Goal: Find specific page/section: Find specific page/section

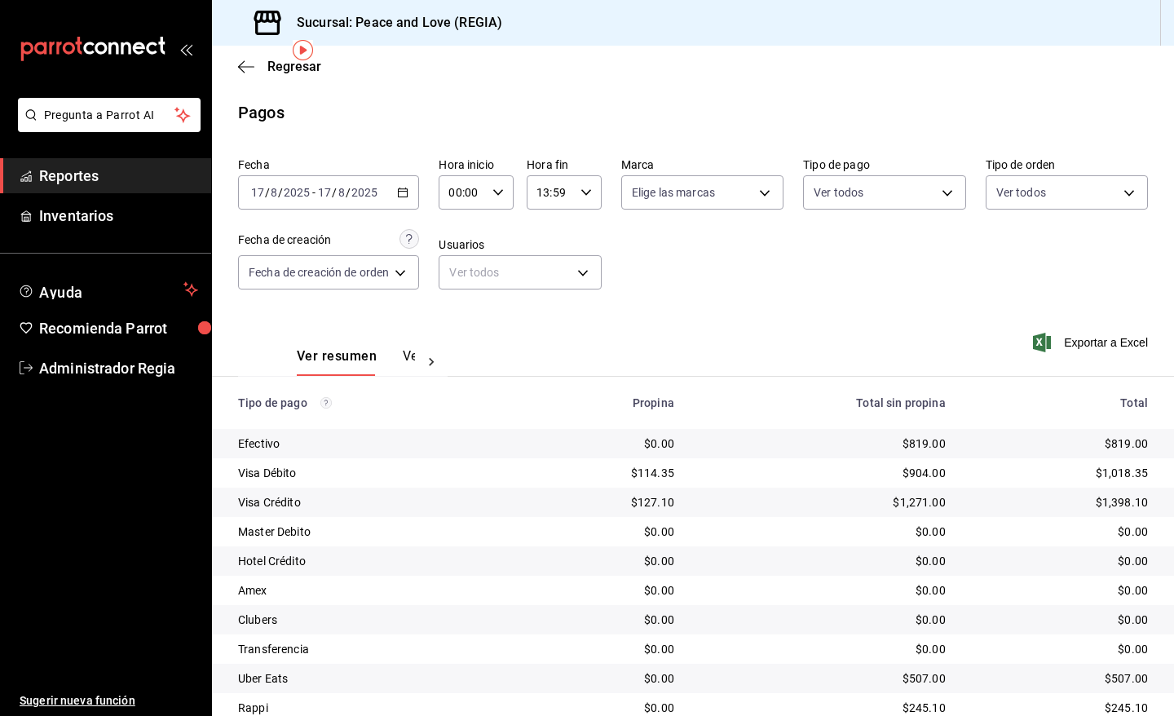
scroll to position [62, 0]
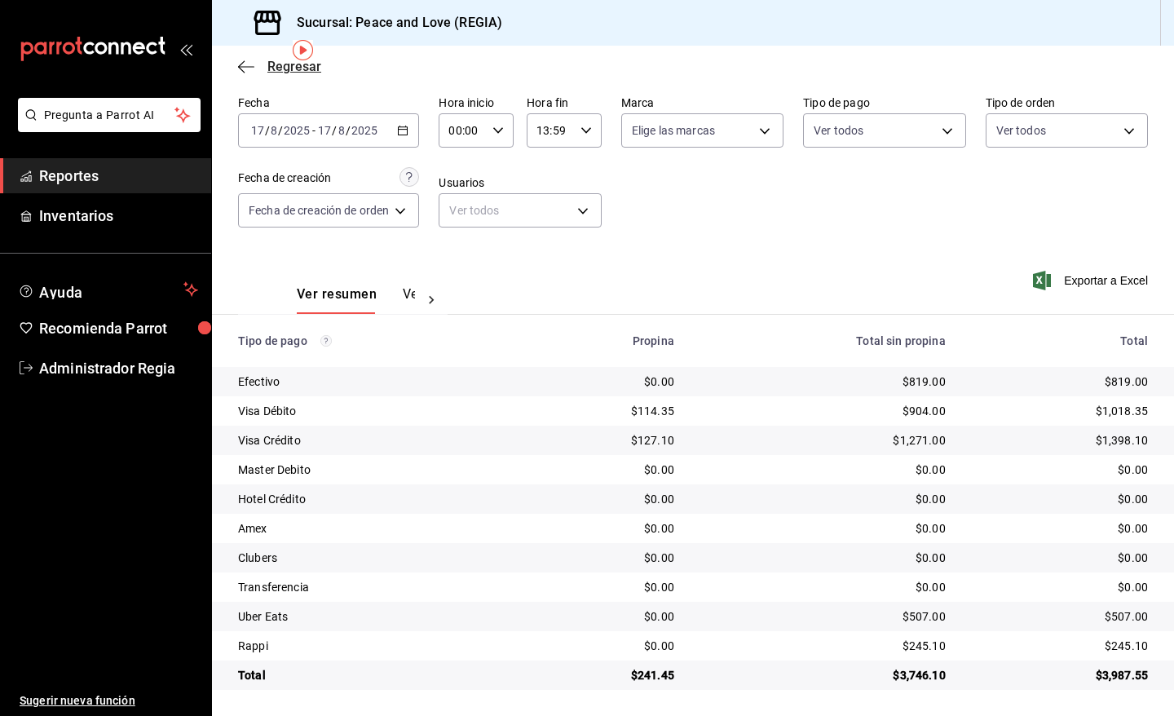
click at [269, 60] on span "Regresar" at bounding box center [295, 66] width 54 height 15
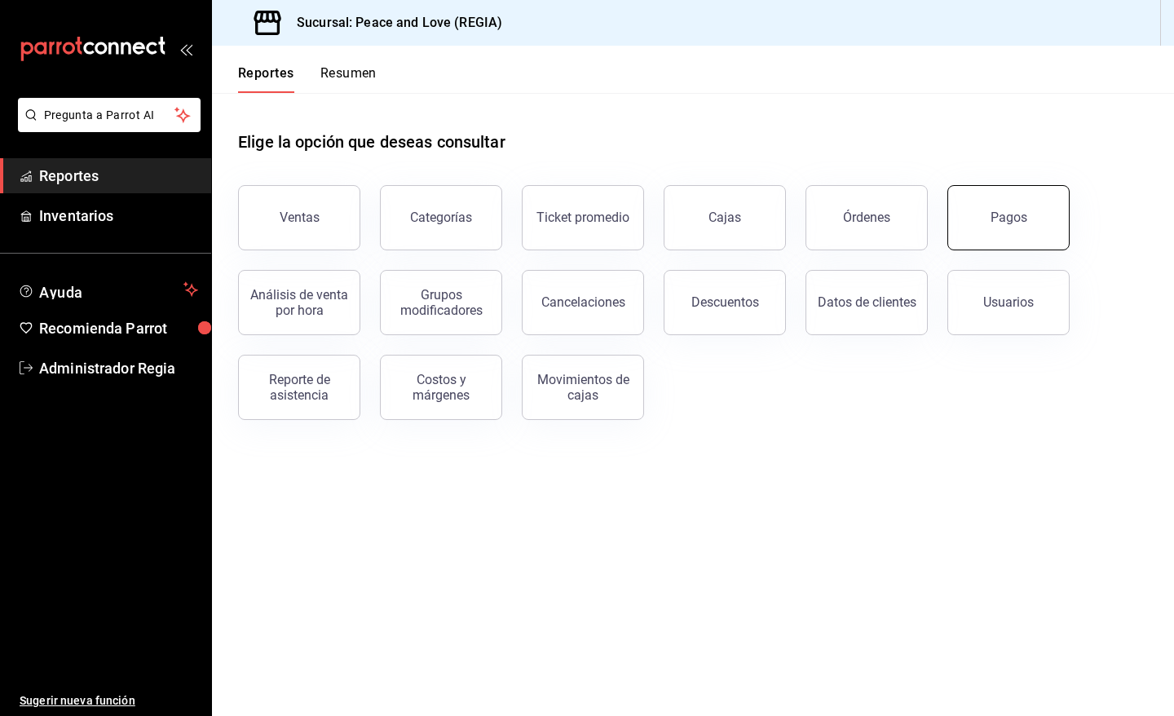
click at [1015, 206] on button "Pagos" at bounding box center [1009, 217] width 122 height 65
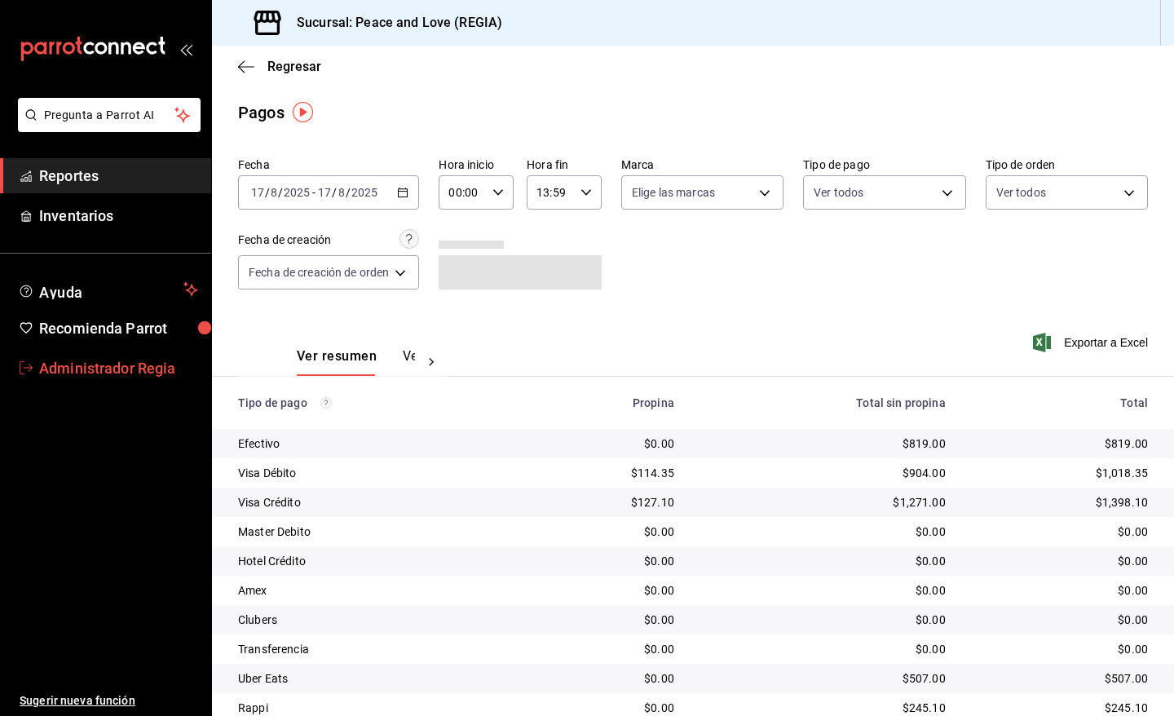
click at [112, 365] on span "Administrador Regia" at bounding box center [118, 368] width 159 height 22
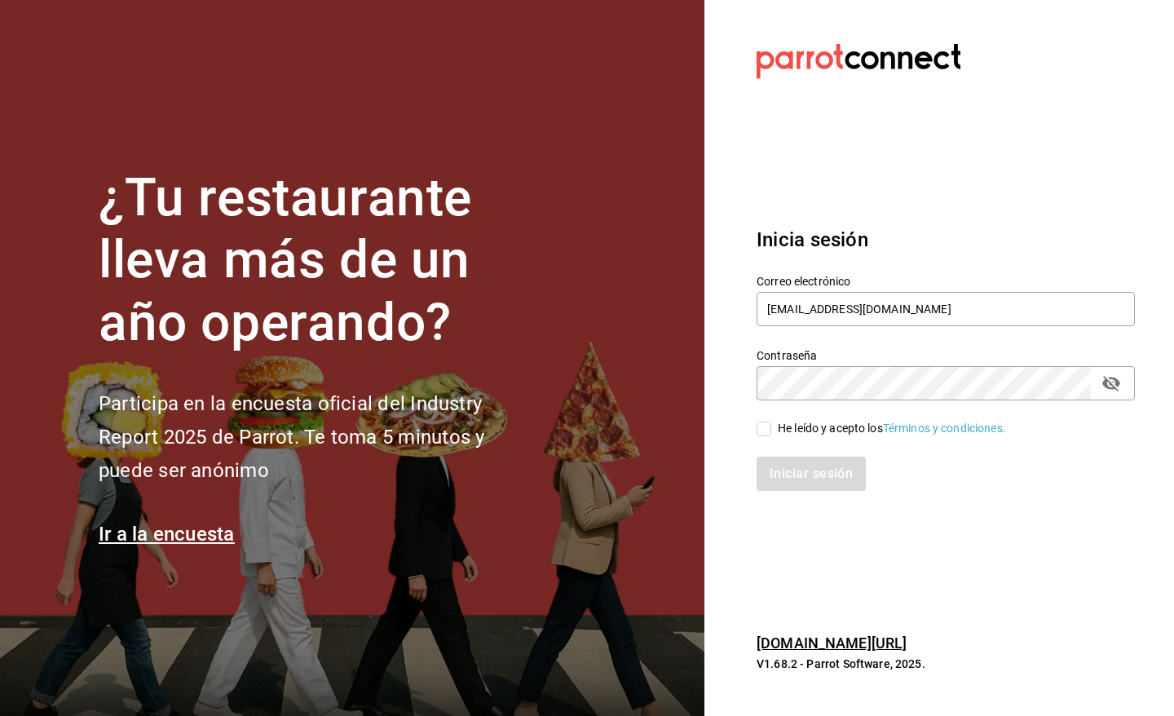
click at [765, 432] on input "He leído y acepto los Términos y condiciones." at bounding box center [764, 429] width 15 height 15
checkbox input "true"
click at [802, 471] on button "Iniciar sesión" at bounding box center [812, 474] width 111 height 34
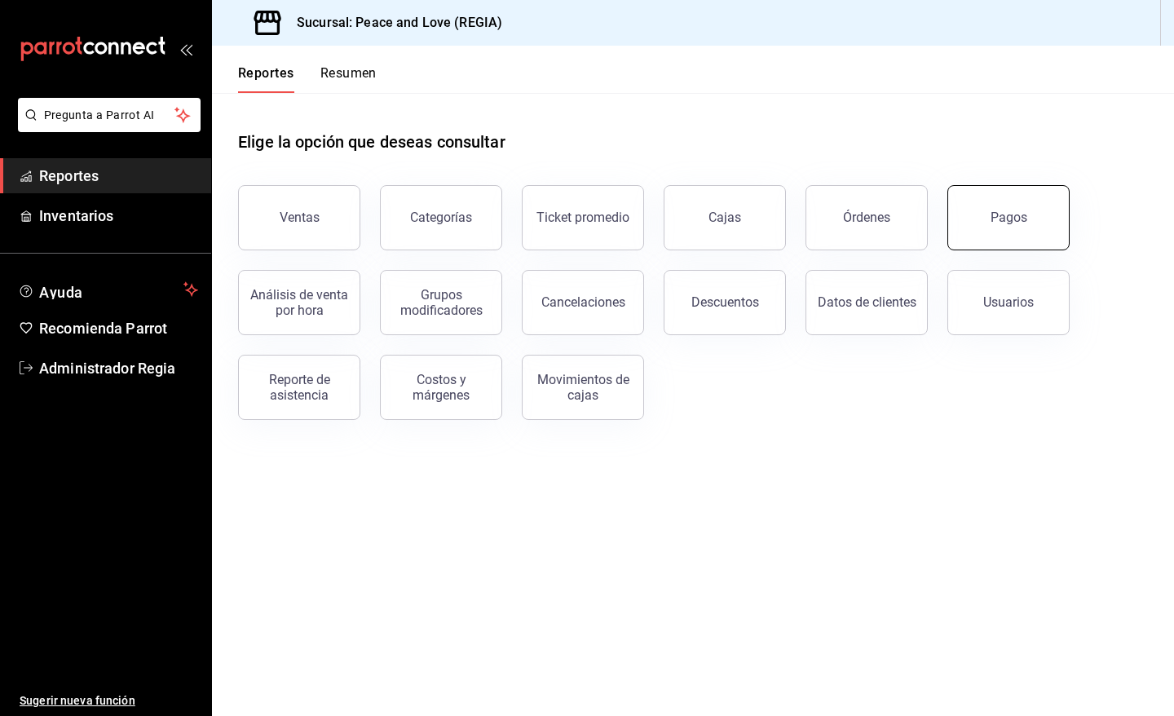
click at [1016, 201] on button "Pagos" at bounding box center [1009, 217] width 122 height 65
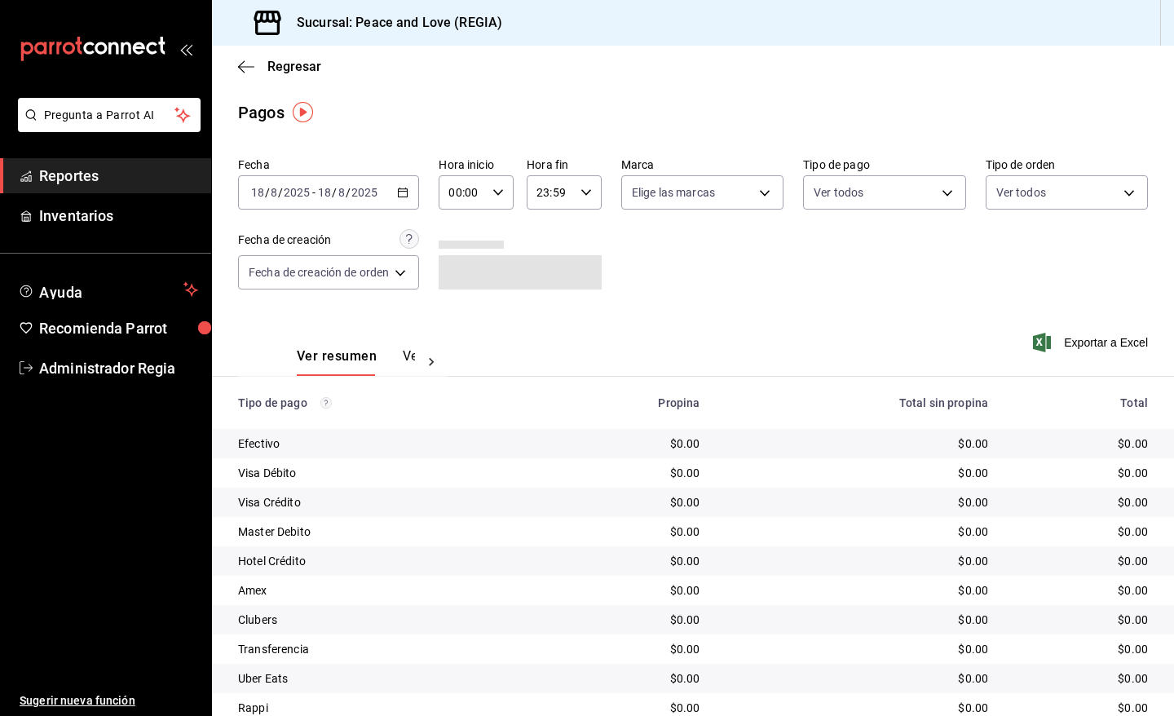
click at [404, 190] on icon "button" at bounding box center [402, 192] width 11 height 11
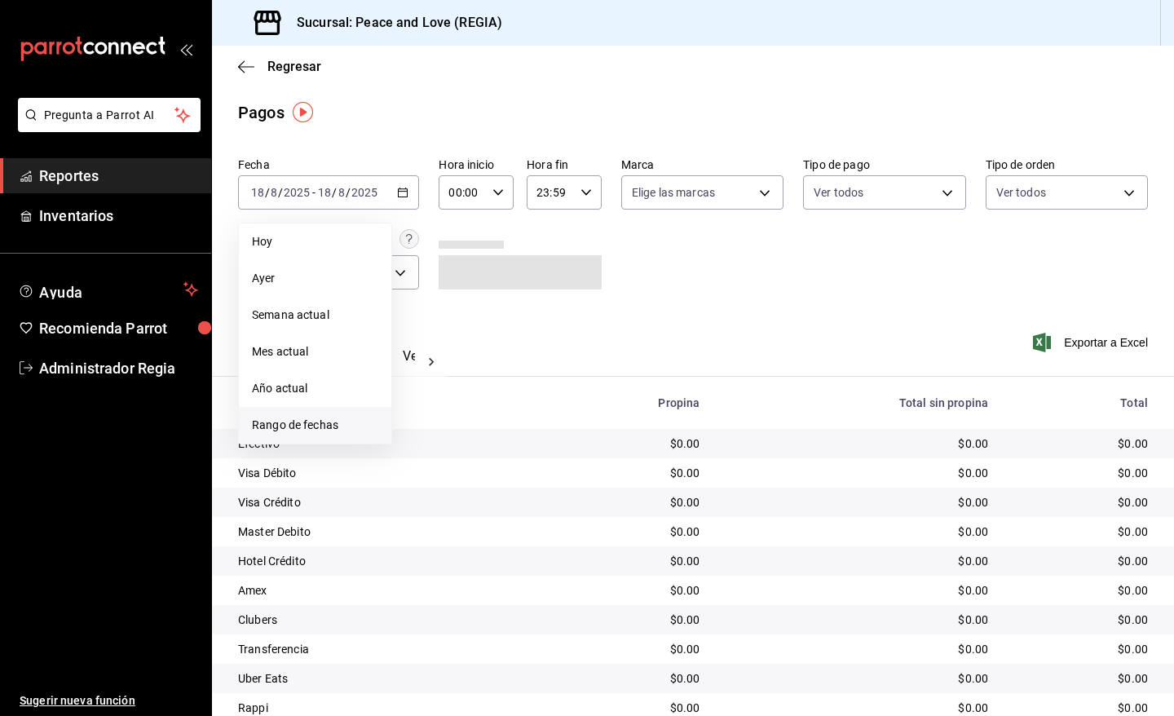
click at [318, 429] on span "Rango de fechas" at bounding box center [315, 425] width 126 height 17
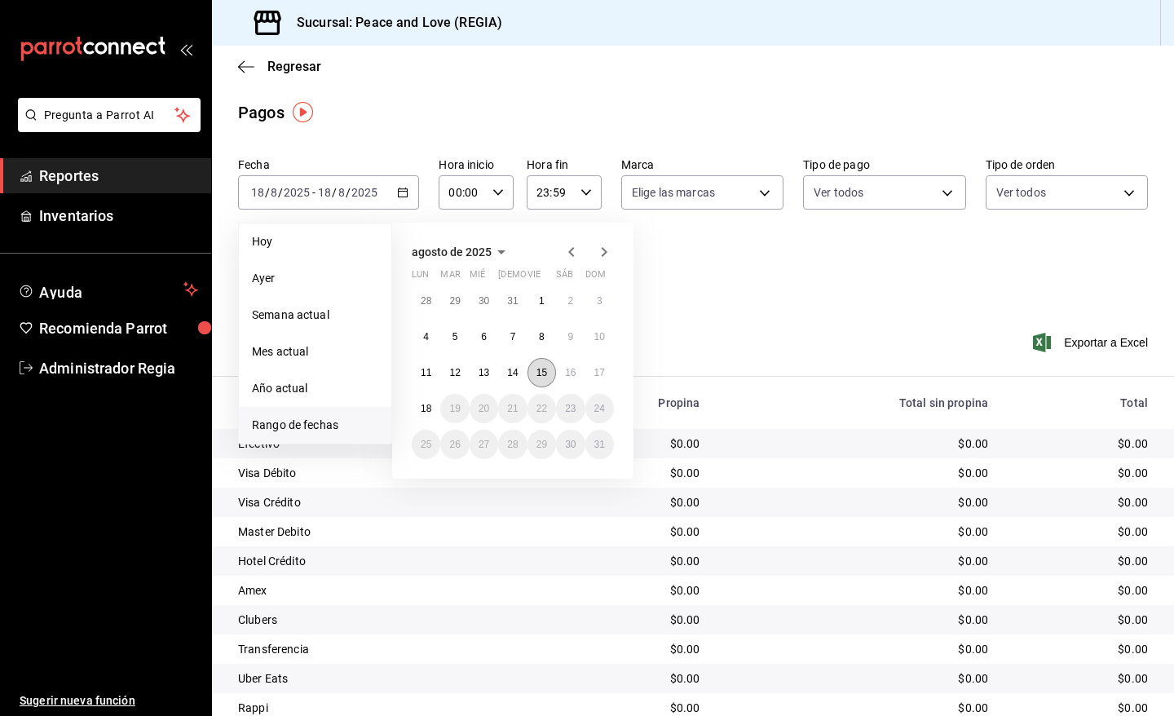
click at [545, 375] on abbr "15" at bounding box center [542, 372] width 11 height 11
click at [601, 375] on abbr "17" at bounding box center [600, 372] width 11 height 11
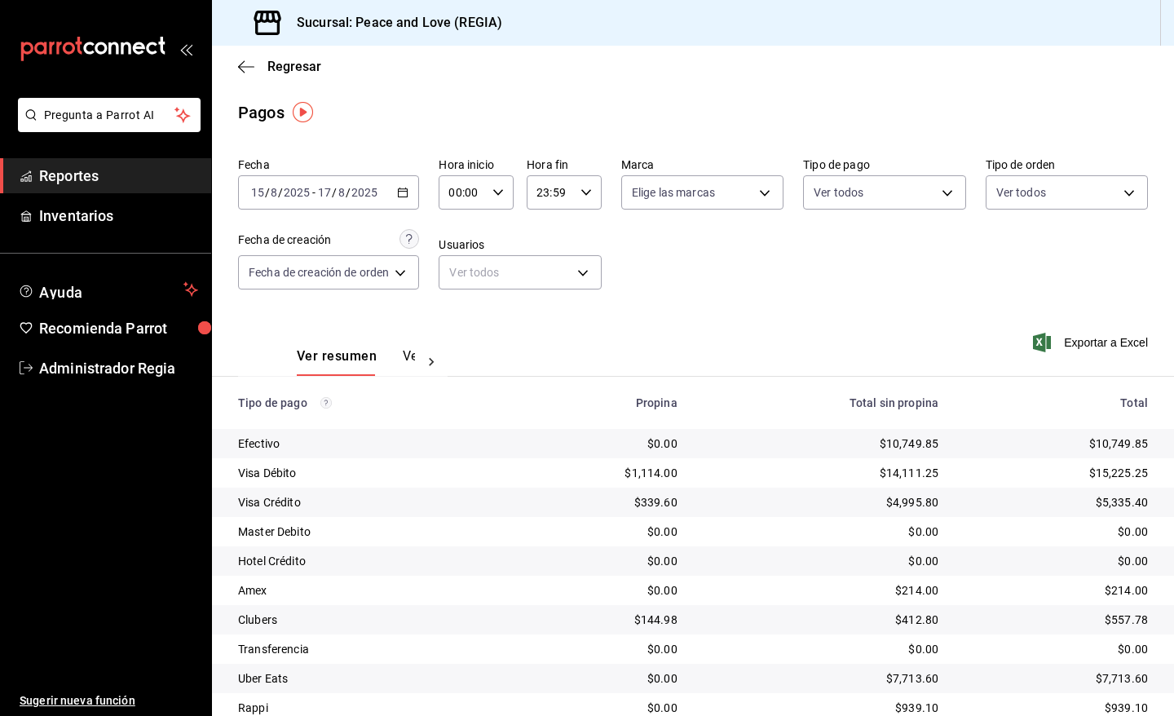
click at [408, 204] on div "2025-08-15 15 / 8 / 2025 - 2025-08-17 17 / 8 / 2025" at bounding box center [328, 192] width 181 height 34
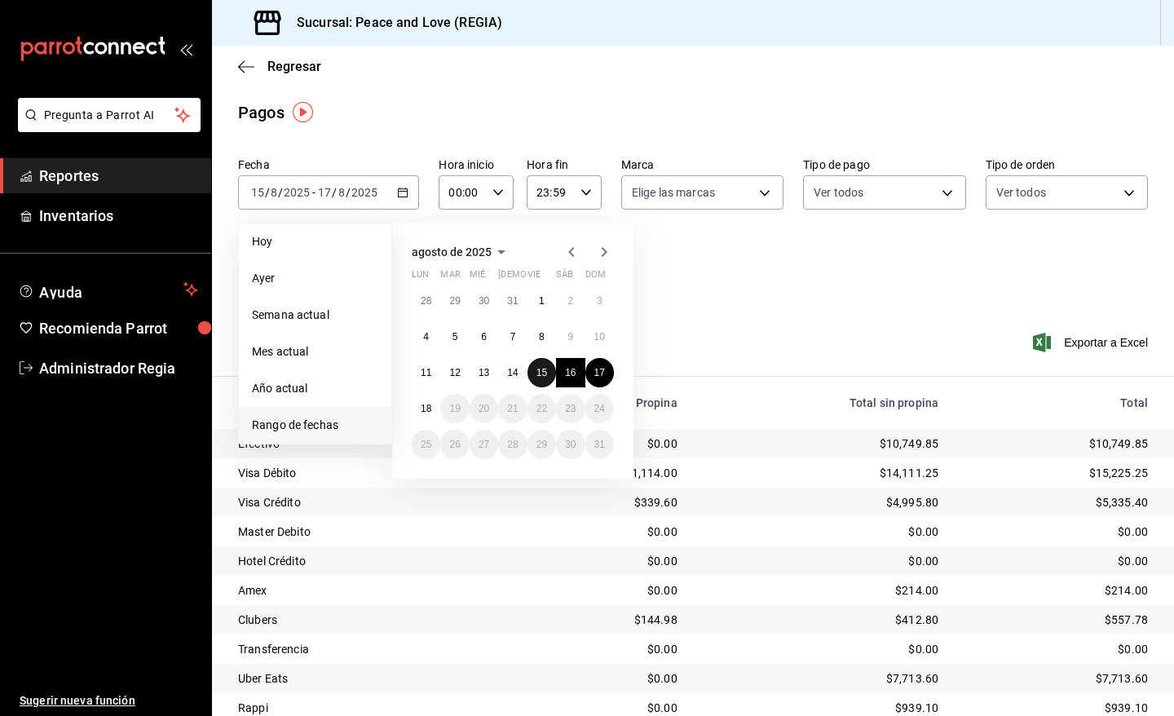
click at [548, 377] on button "15" at bounding box center [542, 372] width 29 height 29
click at [544, 377] on button "15" at bounding box center [542, 372] width 29 height 29
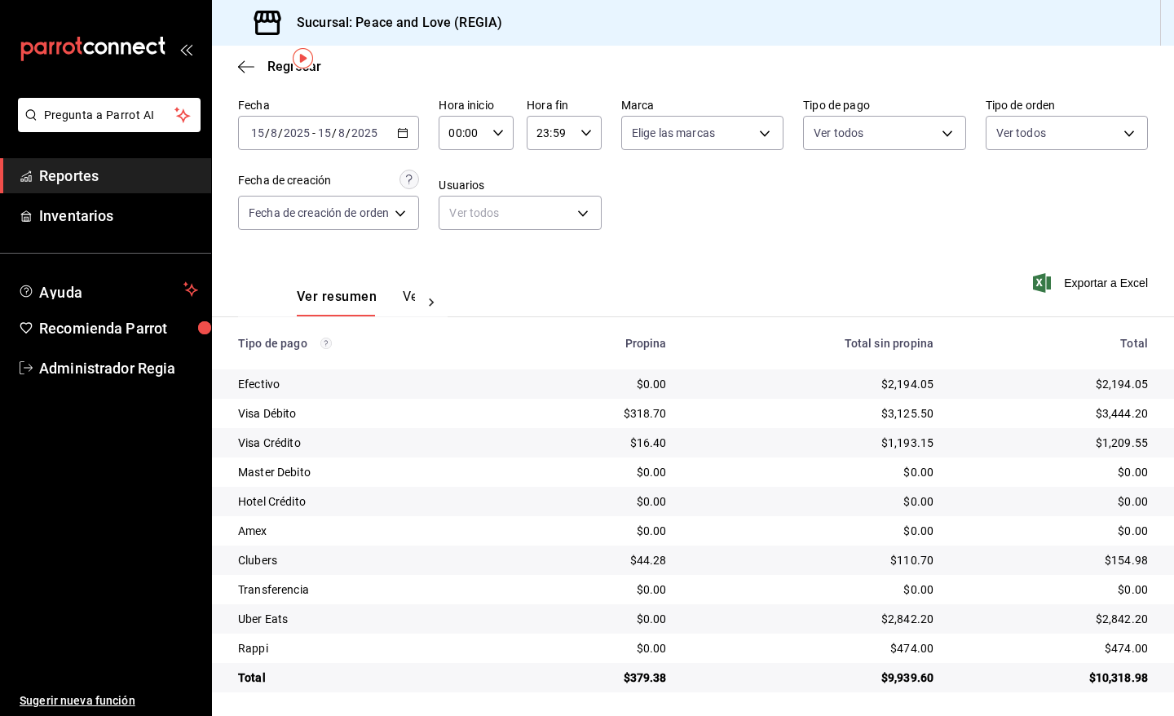
scroll to position [62, 0]
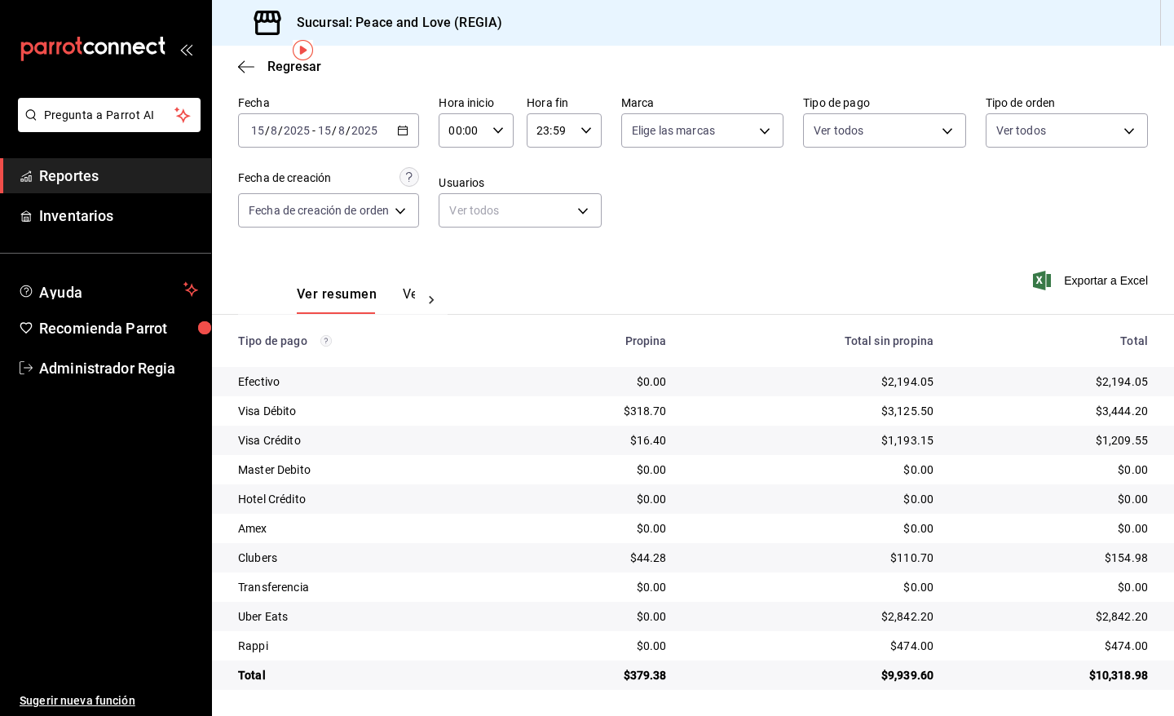
click at [405, 131] on icon "button" at bounding box center [402, 130] width 11 height 11
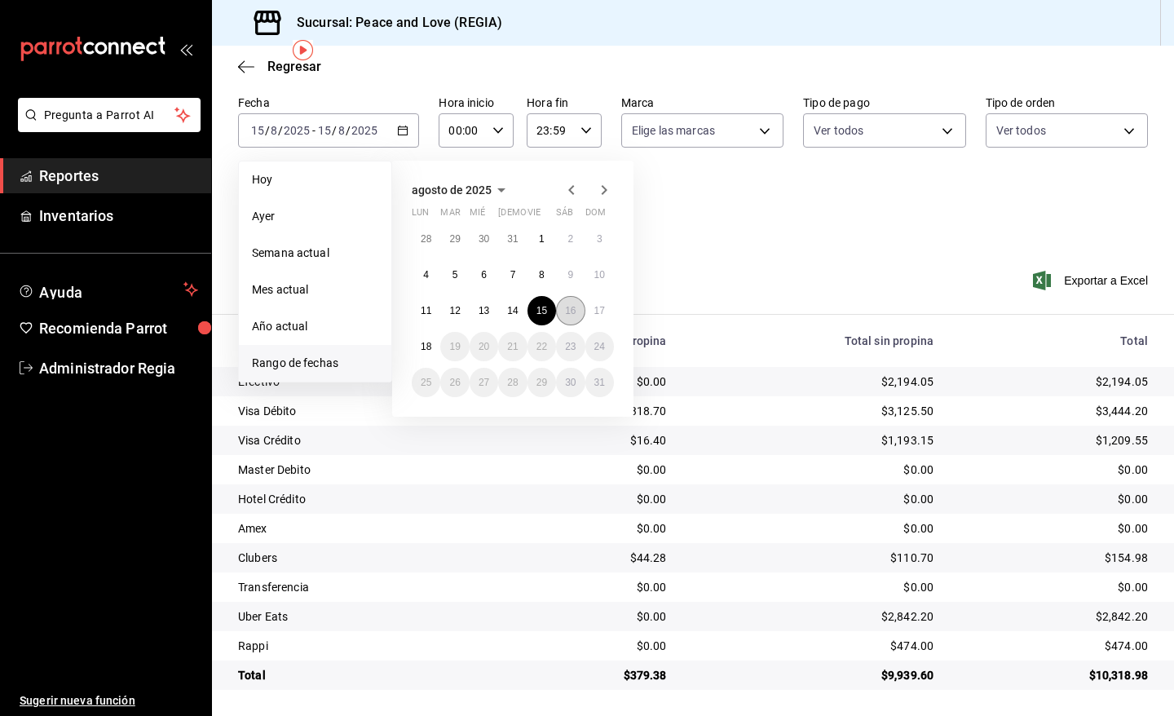
click at [567, 305] on abbr "16" at bounding box center [570, 310] width 11 height 11
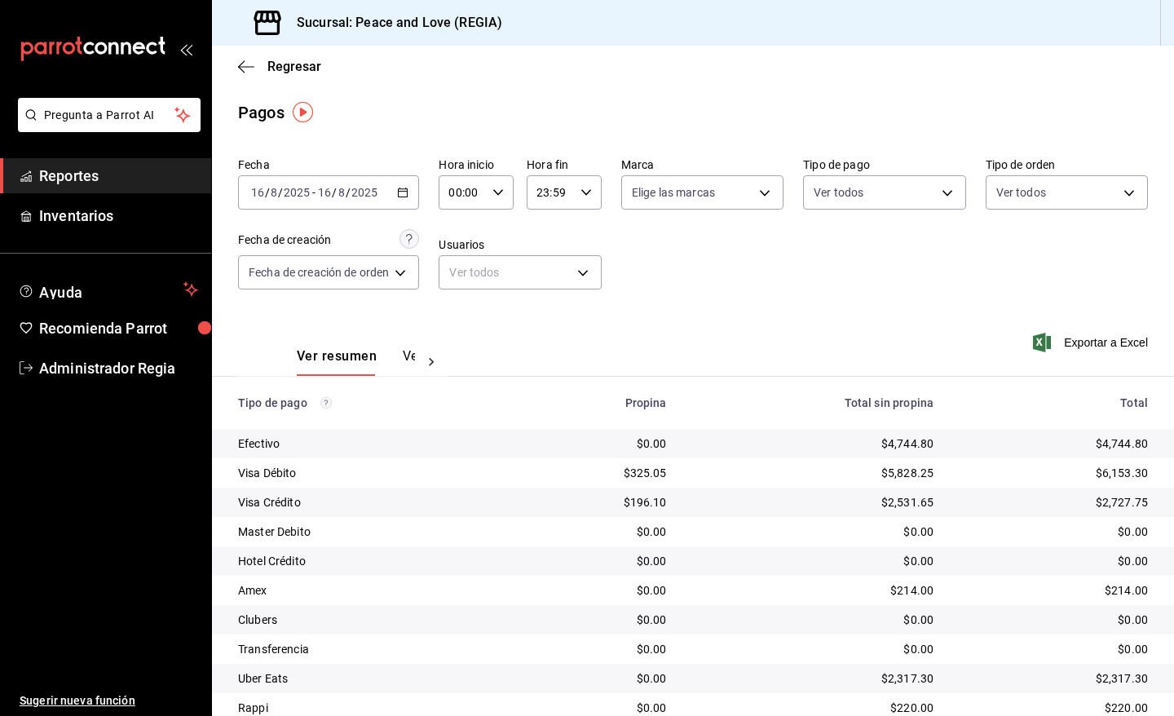
click at [409, 180] on div "2025-08-16 16 / 8 / 2025 - 2025-08-16 16 / 8 / 2025" at bounding box center [328, 192] width 181 height 34
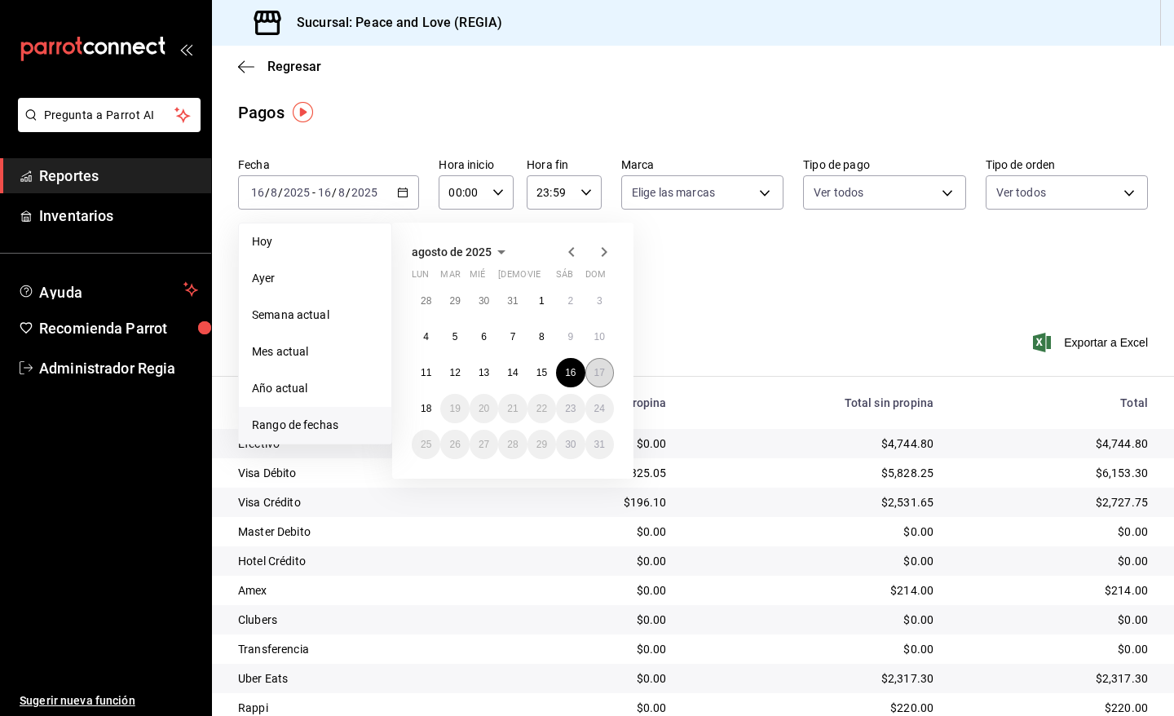
click at [595, 372] on abbr "17" at bounding box center [600, 372] width 11 height 11
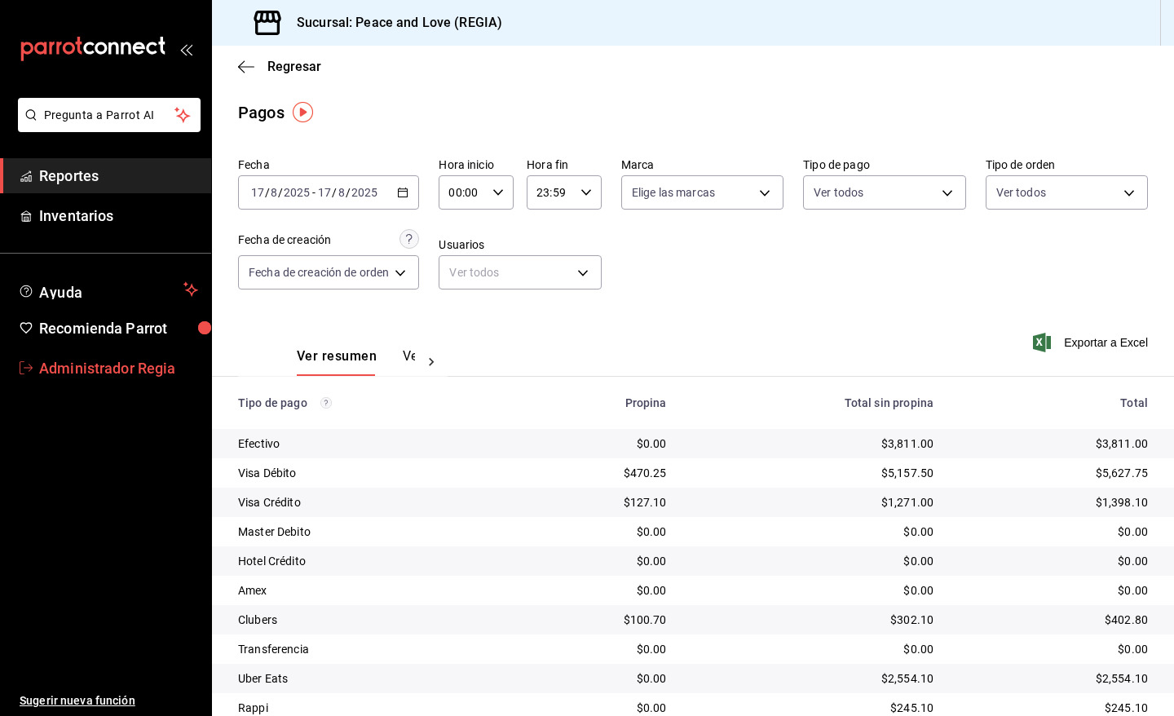
click at [148, 372] on span "Administrador Regia" at bounding box center [118, 368] width 159 height 22
